Goal: Find specific page/section: Find specific page/section

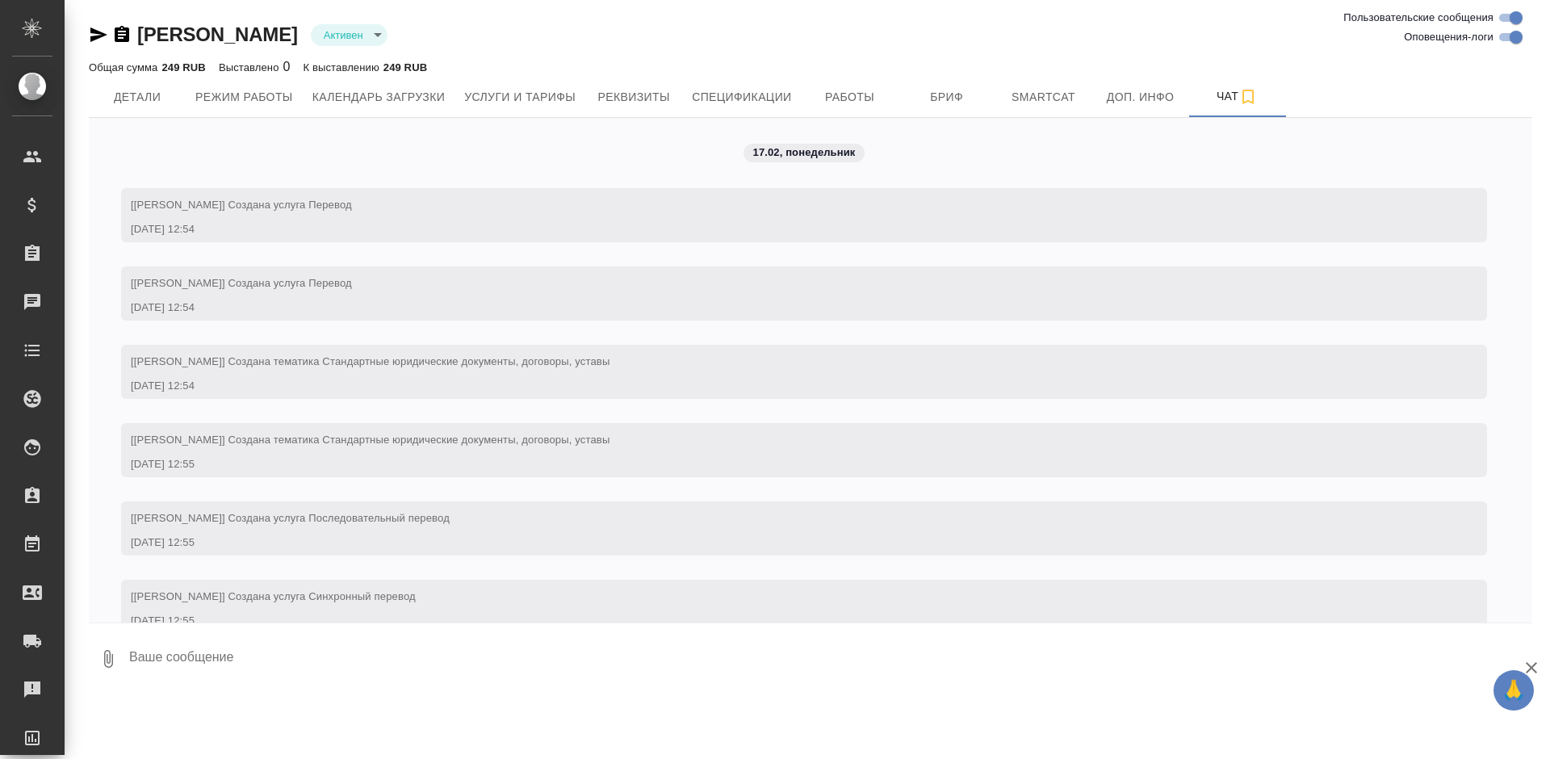
scroll to position [638, 0]
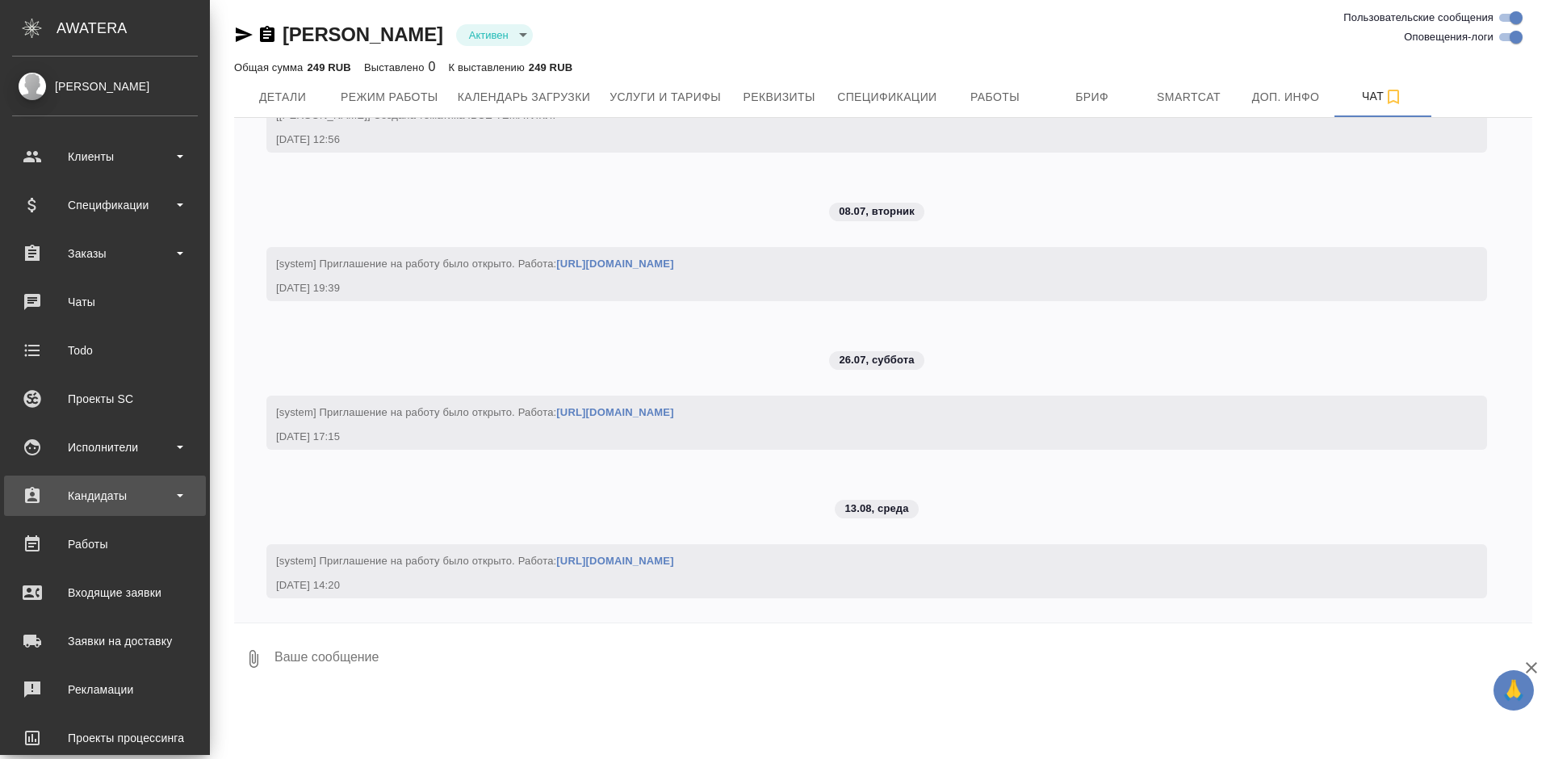
click at [114, 492] on div "Кандидаты" at bounding box center [105, 496] width 186 height 24
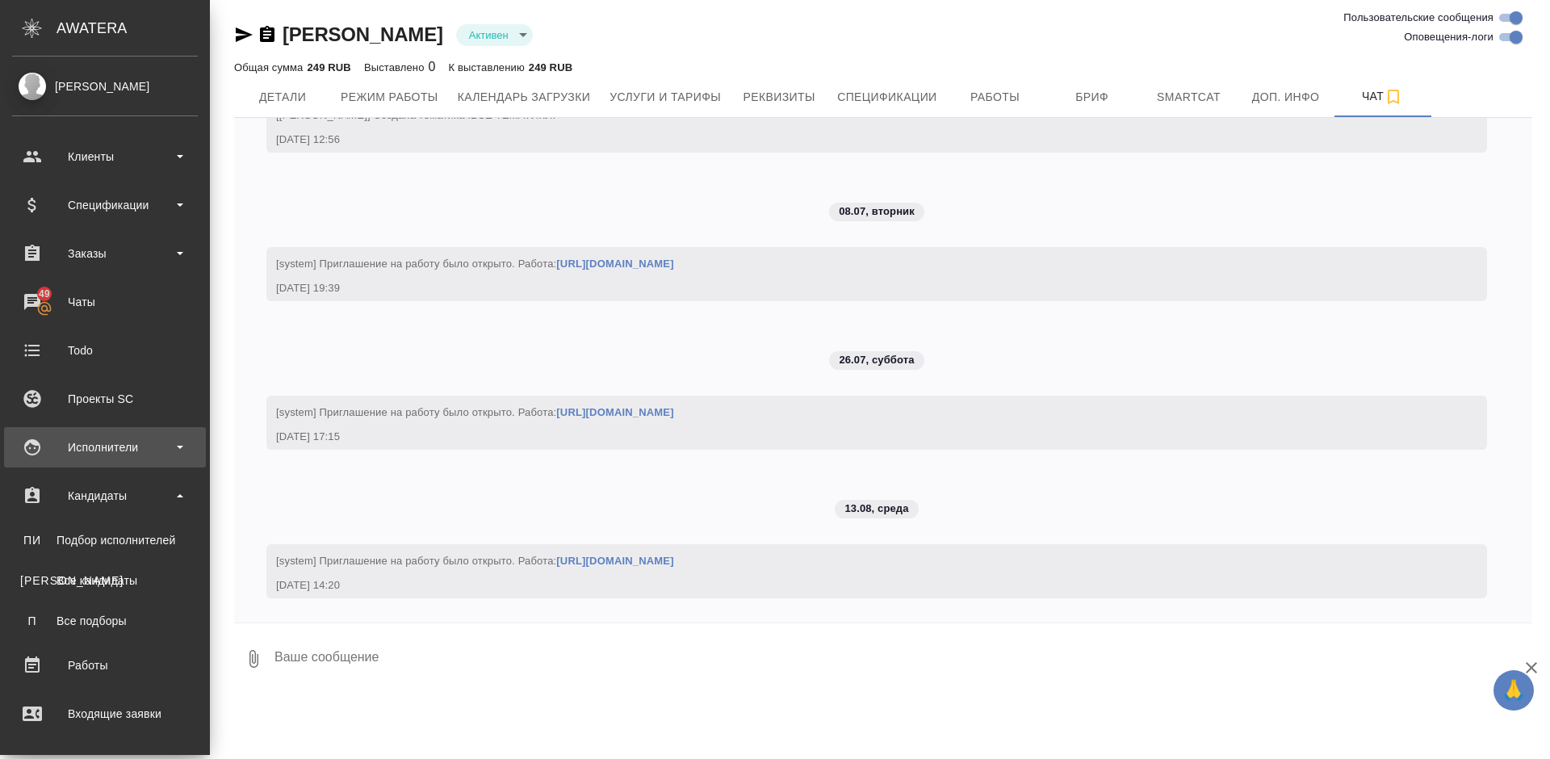
click at [141, 456] on div "Исполнители" at bounding box center [105, 447] width 186 height 24
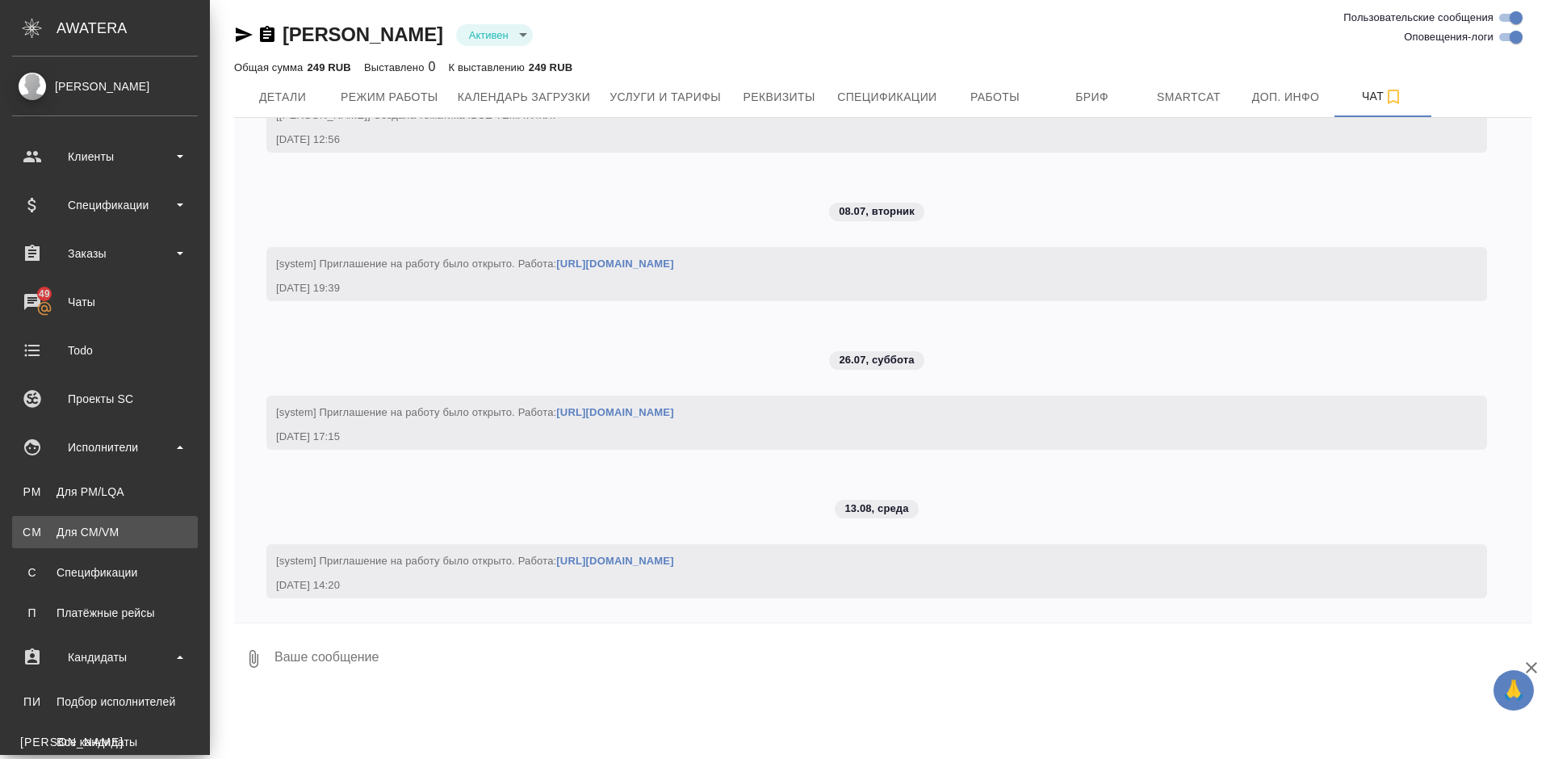
click at [137, 533] on div "Для CM/VM" at bounding box center [105, 532] width 170 height 16
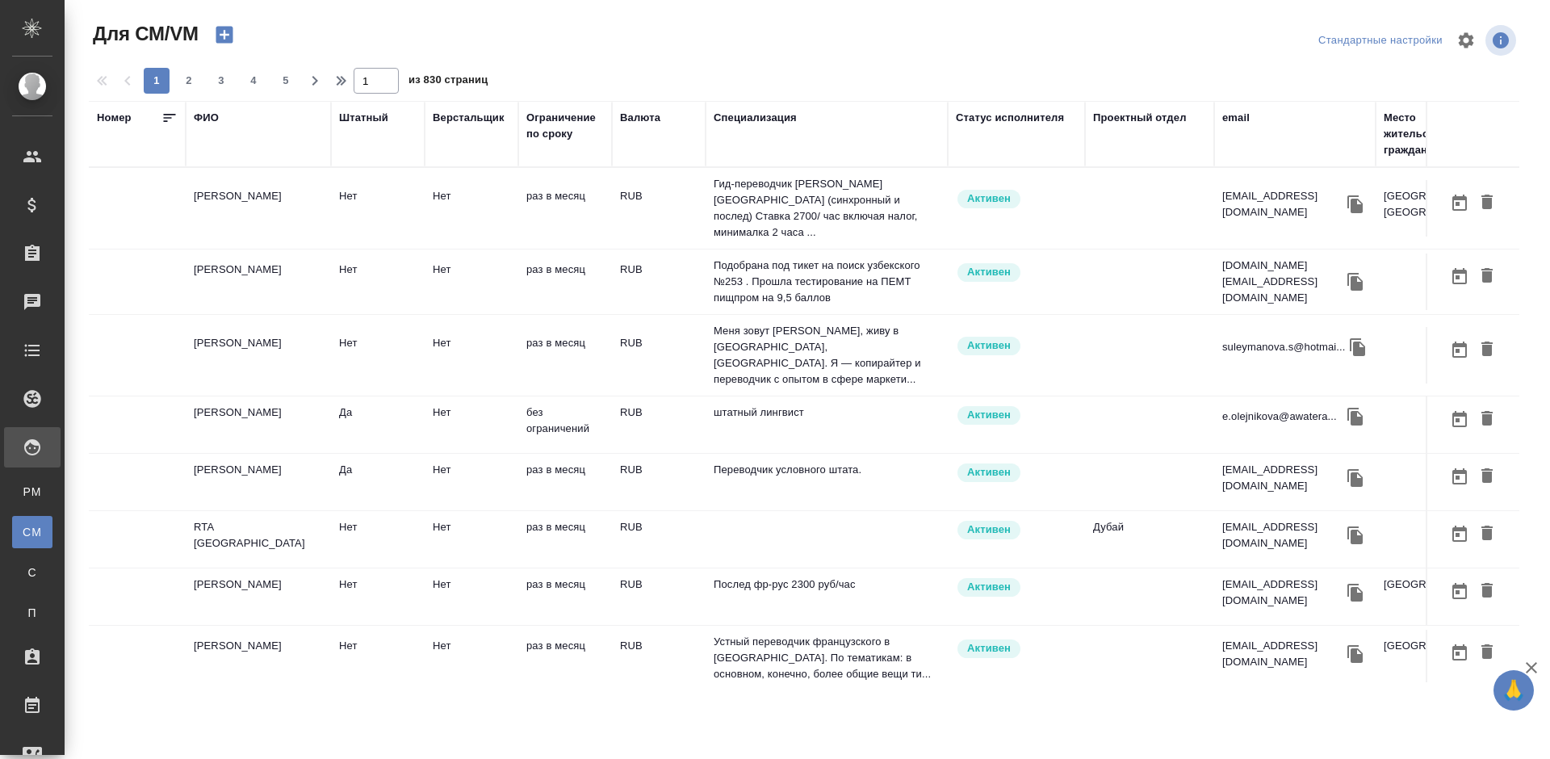
click at [212, 117] on div "ФИО" at bounding box center [206, 118] width 25 height 16
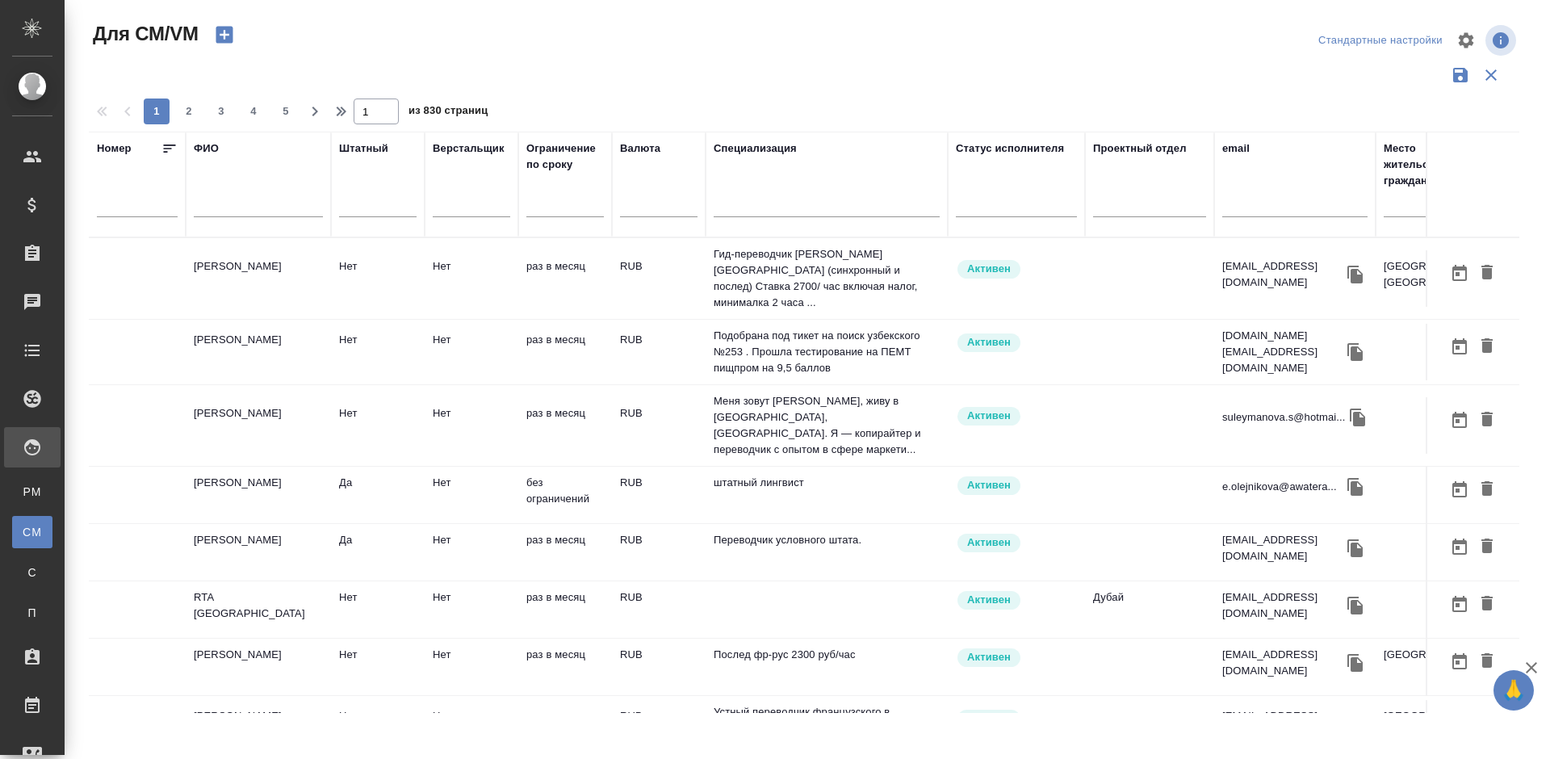
click at [274, 207] on input "text" at bounding box center [258, 207] width 129 height 20
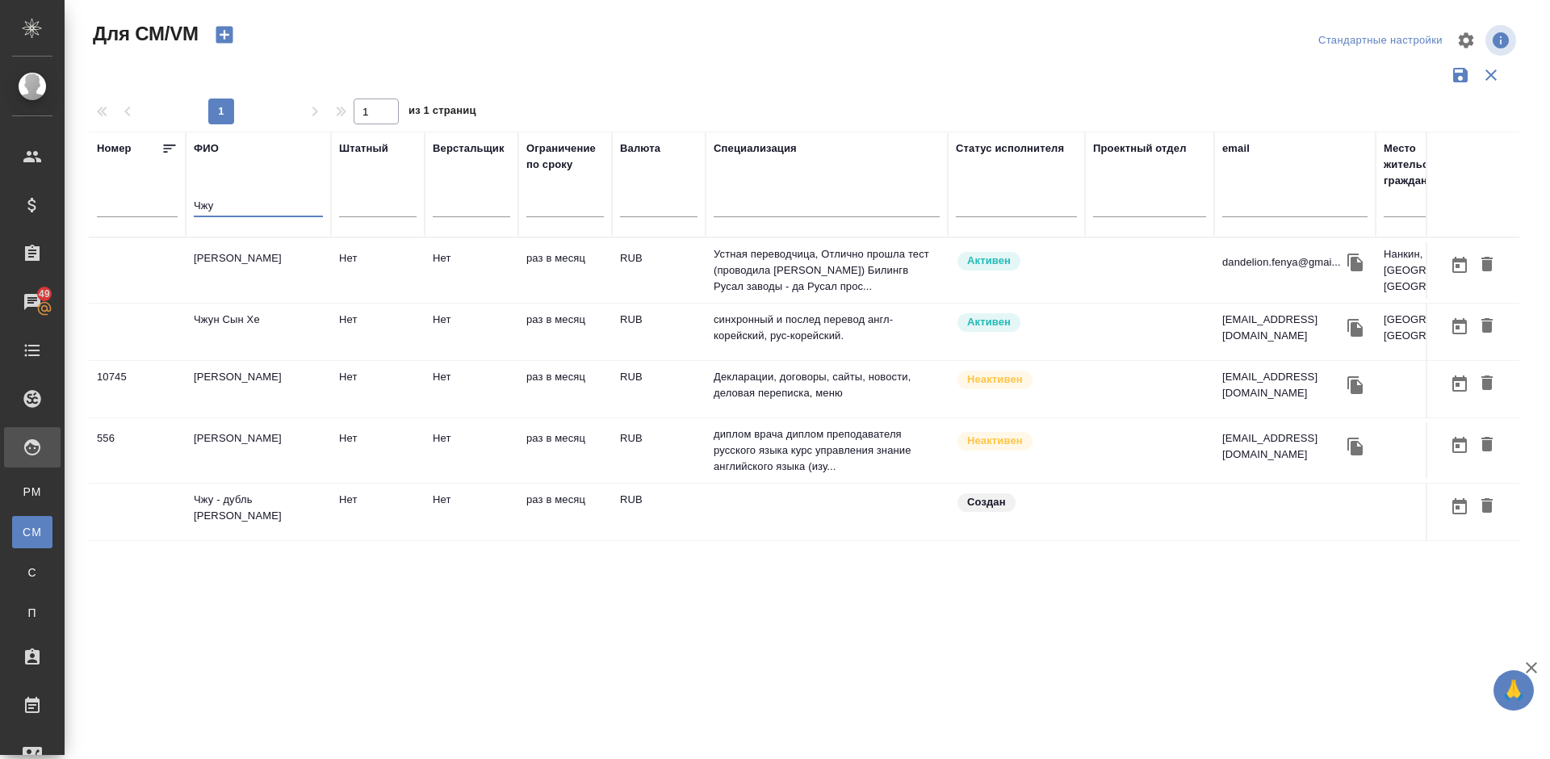
type input "Чжу"
click at [272, 274] on td "[PERSON_NAME]" at bounding box center [258, 270] width 145 height 57
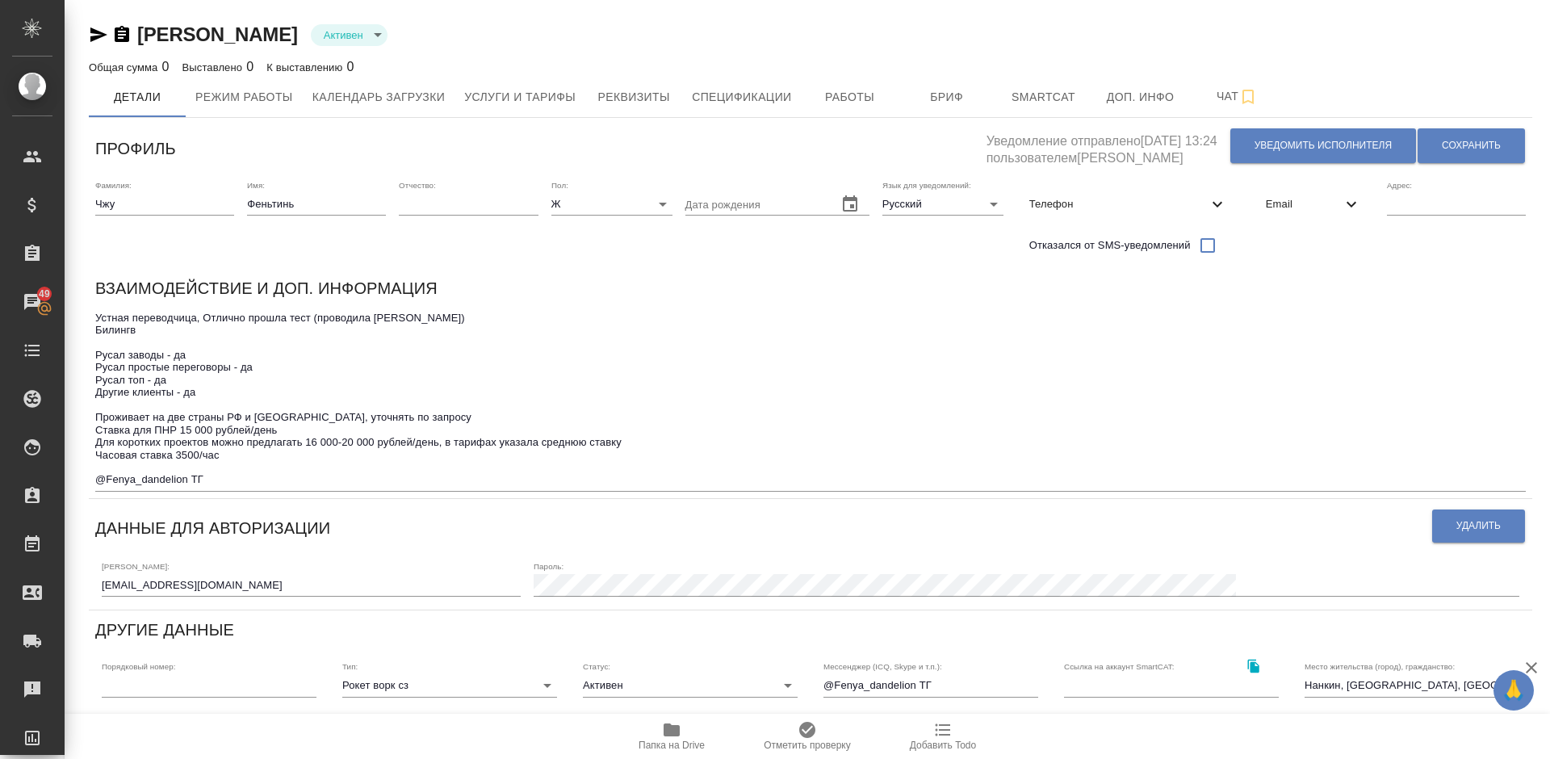
click at [676, 739] on icon "button" at bounding box center [671, 729] width 19 height 19
